Goal: Task Accomplishment & Management: Manage account settings

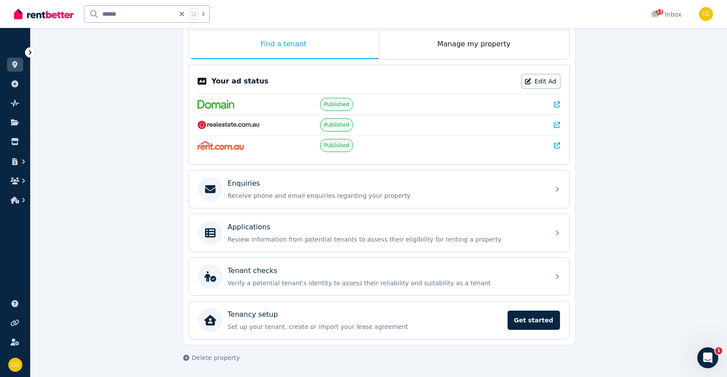
scroll to position [142, 0]
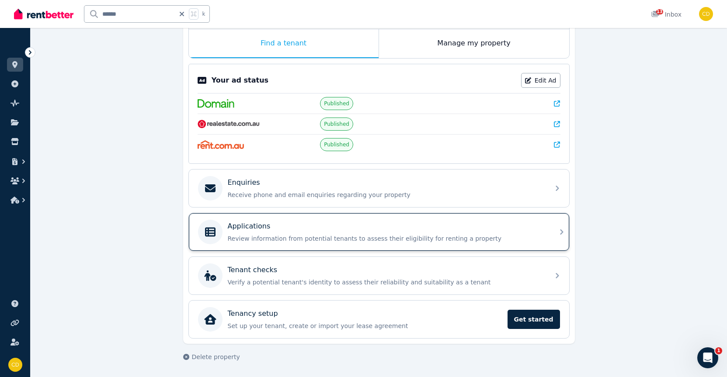
click at [491, 219] on div "Applications Review information from potential tenants to assess their eligibil…" at bounding box center [379, 232] width 380 height 38
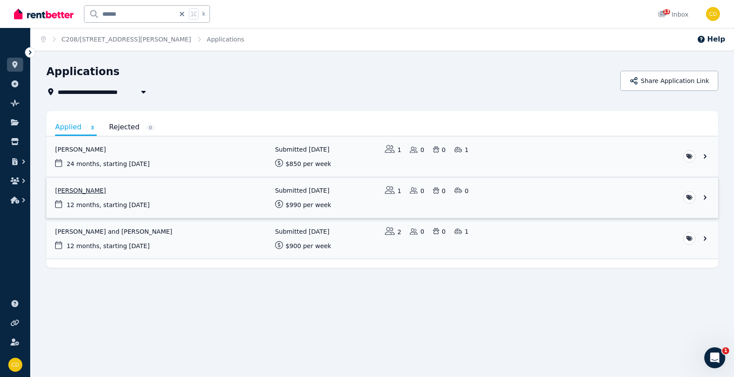
click at [80, 193] on link "View application: Xinru Li" at bounding box center [382, 198] width 672 height 41
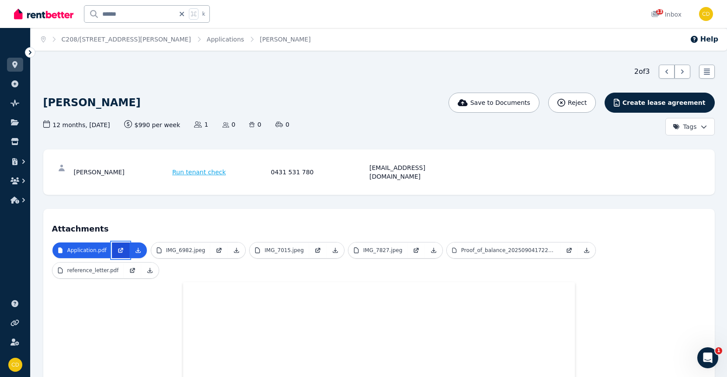
click at [121, 249] on icon at bounding box center [120, 251] width 4 height 4
click at [190, 247] on link "IMG_6982.jpeg" at bounding box center [180, 251] width 59 height 16
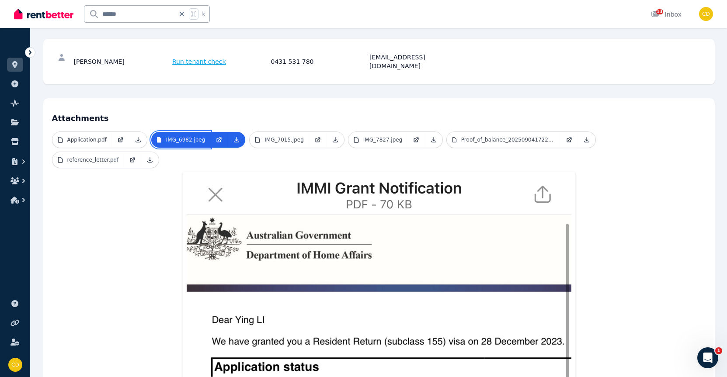
scroll to position [107, 0]
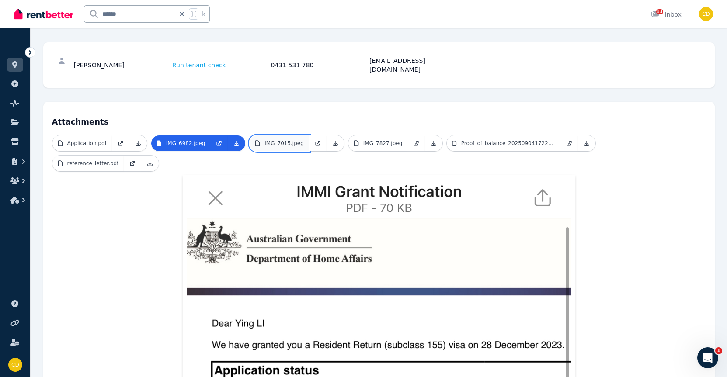
click at [285, 140] on p "IMG_7015.jpeg" at bounding box center [284, 143] width 39 height 7
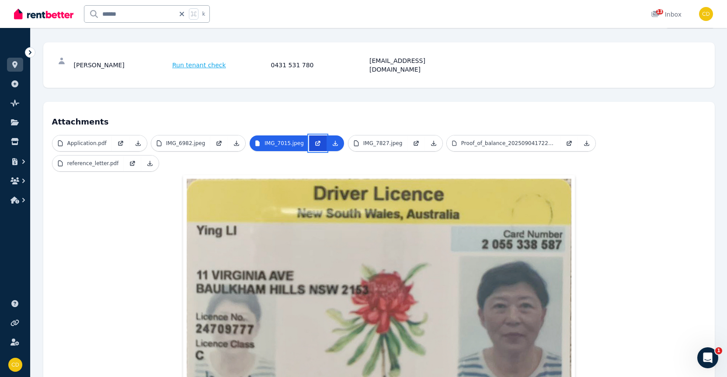
click at [319, 140] on icon at bounding box center [317, 143] width 7 height 7
click at [389, 136] on link "IMG_7827.jpeg" at bounding box center [377, 144] width 59 height 16
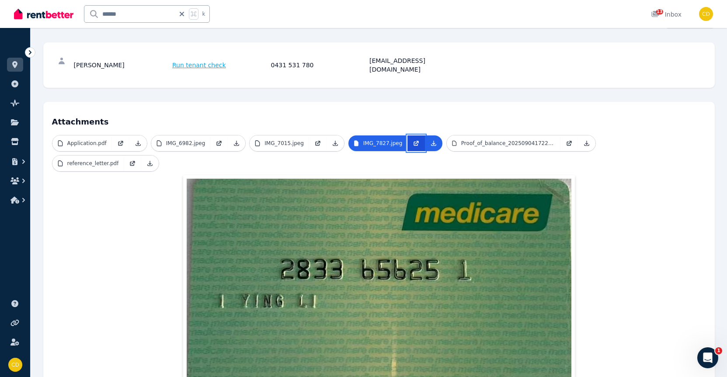
click at [413, 140] on icon at bounding box center [416, 143] width 7 height 7
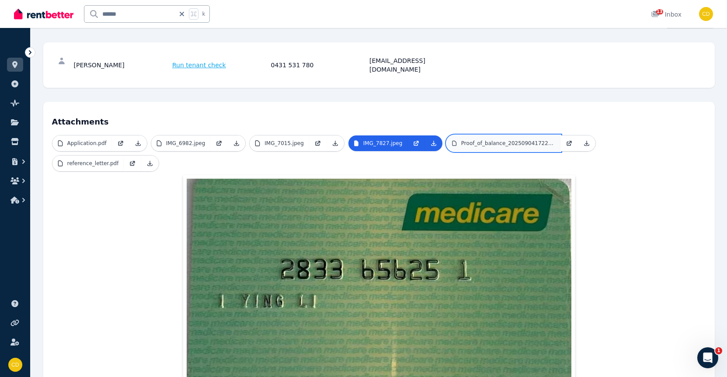
click at [511, 140] on p "Proof_of_balance_20250904172227.pdf" at bounding box center [508, 143] width 94 height 7
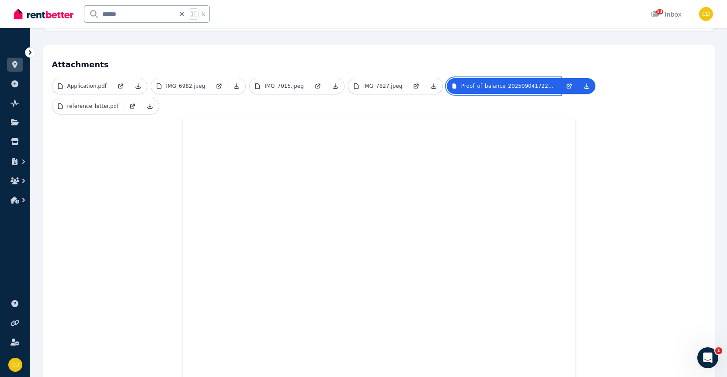
scroll to position [157, 0]
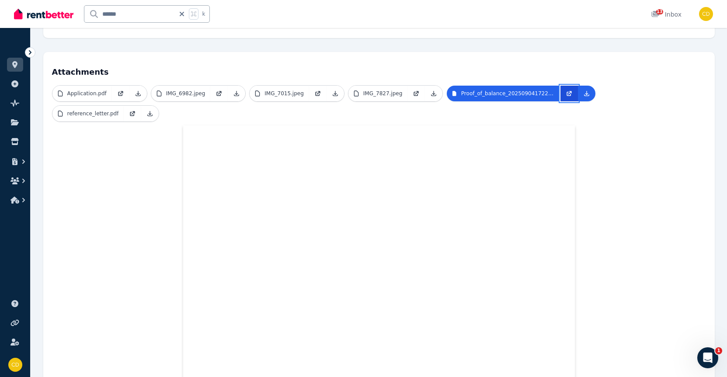
click at [567, 92] on icon at bounding box center [569, 94] width 4 height 4
click at [107, 110] on p "reference_letter.pdf" at bounding box center [93, 113] width 52 height 7
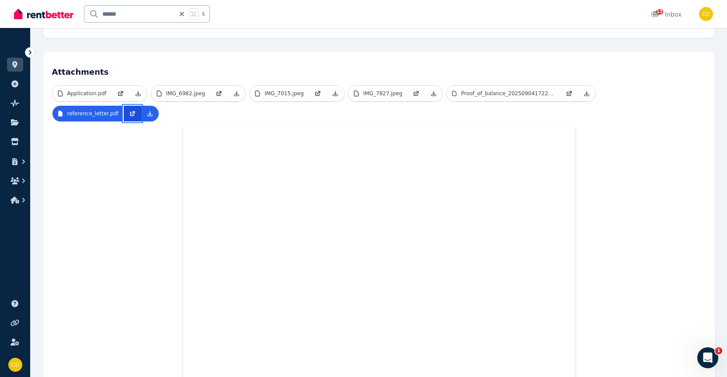
click at [129, 110] on icon at bounding box center [132, 113] width 7 height 7
